Goal: Transaction & Acquisition: Purchase product/service

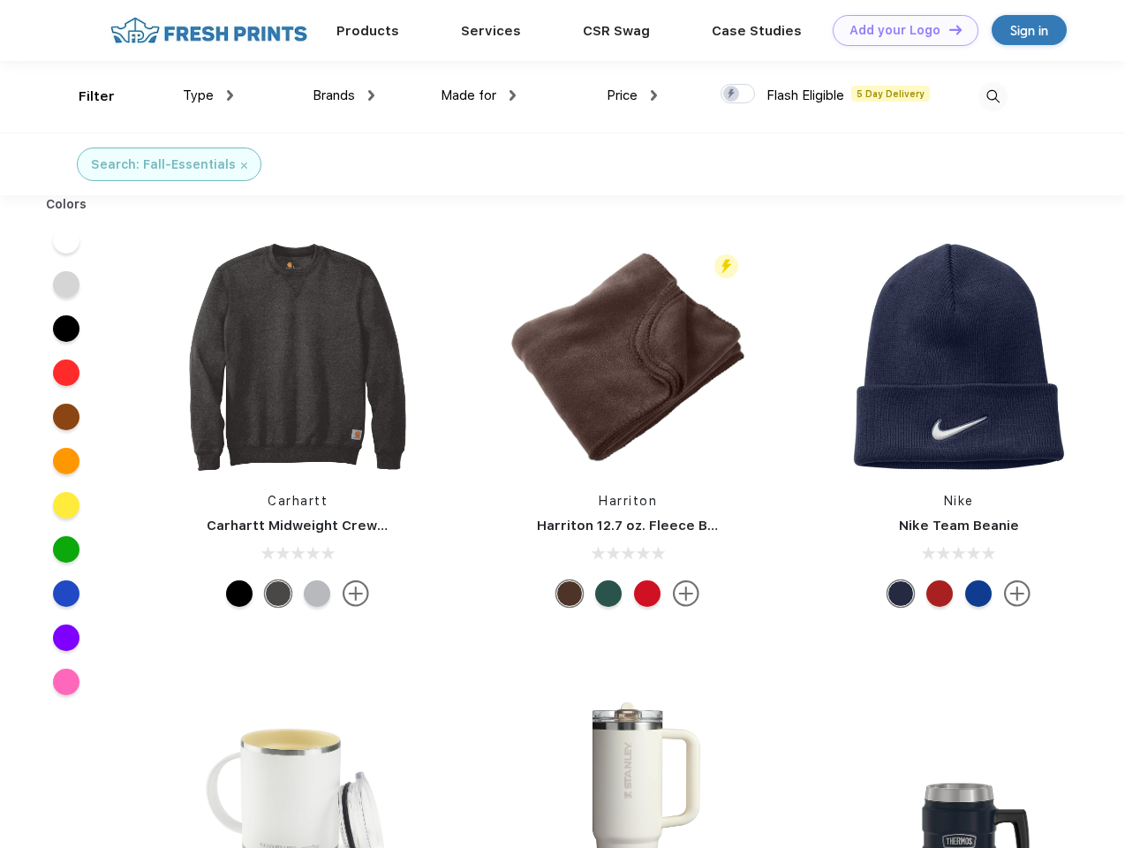
click at [899, 30] on link "Add your Logo Design Tool" at bounding box center [906, 30] width 146 height 31
click at [0, 0] on div "Design Tool" at bounding box center [0, 0] width 0 height 0
click at [948, 29] on link "Add your Logo Design Tool" at bounding box center [906, 30] width 146 height 31
click at [85, 96] on div "Filter" at bounding box center [97, 97] width 36 height 20
click at [208, 95] on span "Type" at bounding box center [198, 95] width 31 height 16
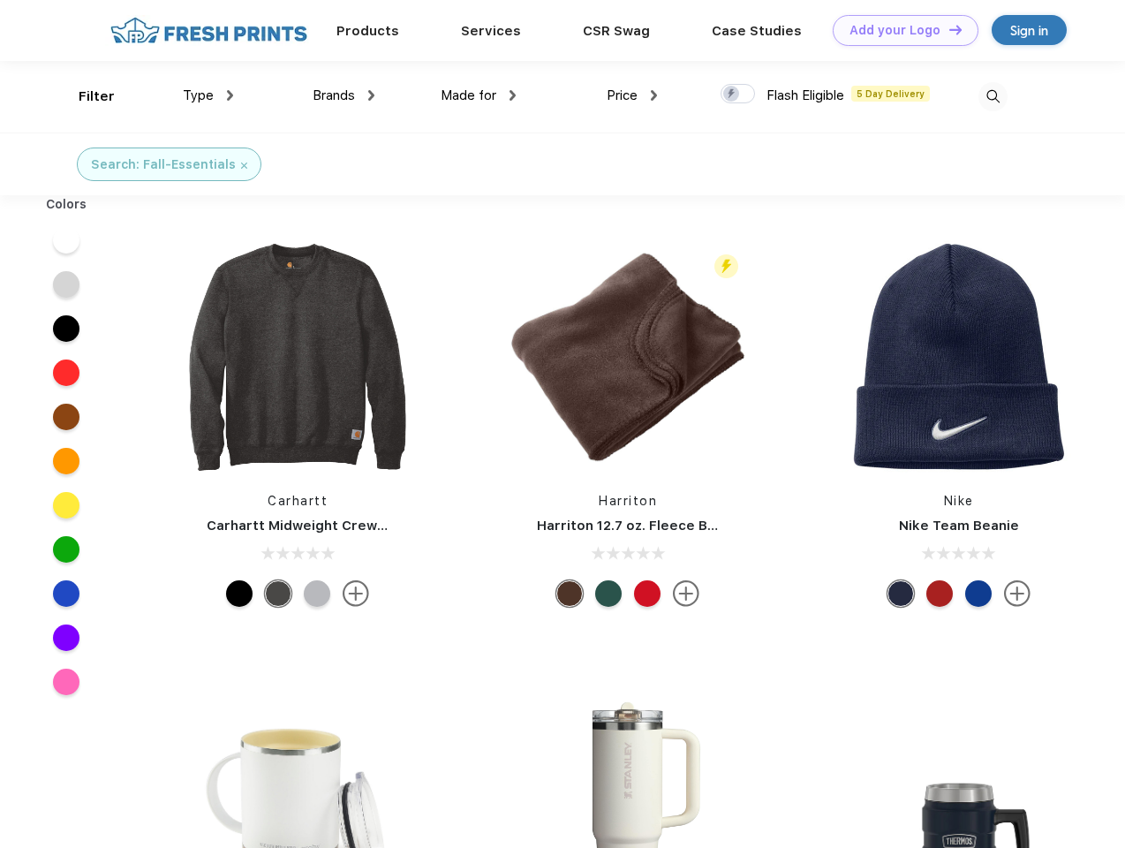
click at [344, 95] on span "Brands" at bounding box center [334, 95] width 42 height 16
click at [479, 95] on span "Made for" at bounding box center [469, 95] width 56 height 16
click at [632, 95] on span "Price" at bounding box center [622, 95] width 31 height 16
click at [738, 94] on div at bounding box center [738, 93] width 34 height 19
click at [732, 94] on input "checkbox" at bounding box center [726, 88] width 11 height 11
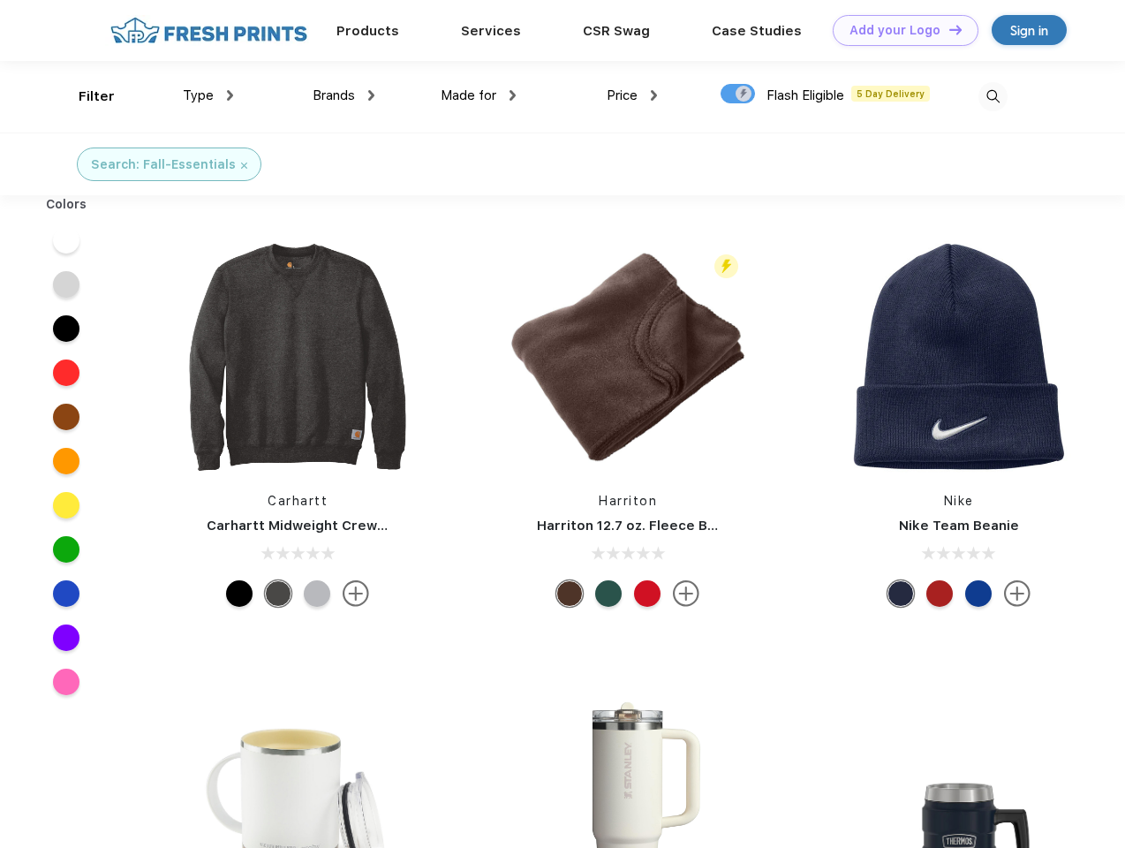
click at [993, 96] on img at bounding box center [992, 96] width 29 height 29
